Goal: Transaction & Acquisition: Purchase product/service

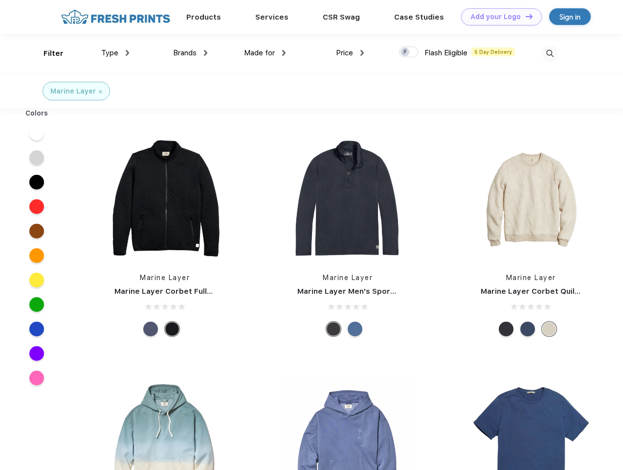
click at [498, 17] on link "Add your Logo Design Tool" at bounding box center [501, 16] width 81 height 17
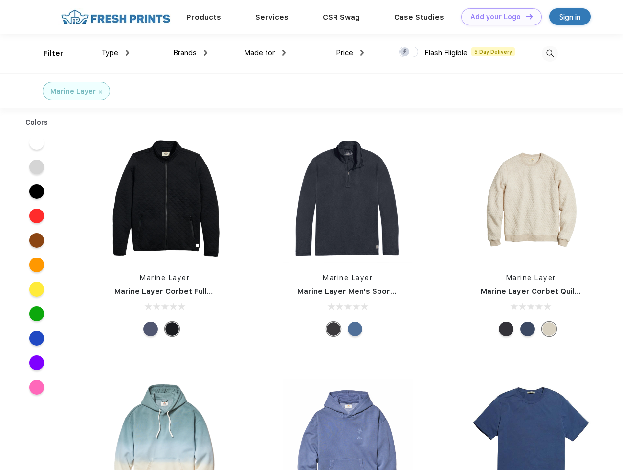
click at [0, 0] on div "Design Tool" at bounding box center [0, 0] width 0 height 0
click at [525, 16] on link "Add your Logo Design Tool" at bounding box center [501, 16] width 81 height 17
click at [47, 53] on div "Filter" at bounding box center [54, 53] width 20 height 11
click at [115, 53] on span "Type" at bounding box center [109, 52] width 17 height 9
click at [190, 53] on span "Brands" at bounding box center [184, 52] width 23 height 9
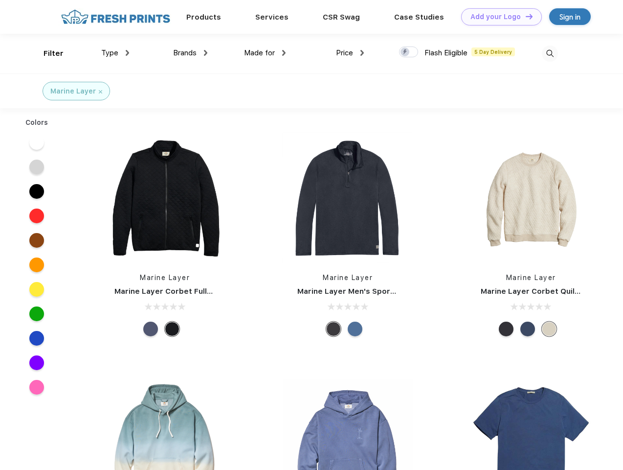
click at [265, 53] on span "Made for" at bounding box center [259, 52] width 31 height 9
click at [350, 53] on span "Price" at bounding box center [344, 52] width 17 height 9
click at [409, 52] on div at bounding box center [408, 51] width 19 height 11
click at [406, 52] on input "checkbox" at bounding box center [402, 49] width 6 height 6
click at [550, 53] on img at bounding box center [550, 53] width 16 height 16
